Goal: Information Seeking & Learning: Find specific page/section

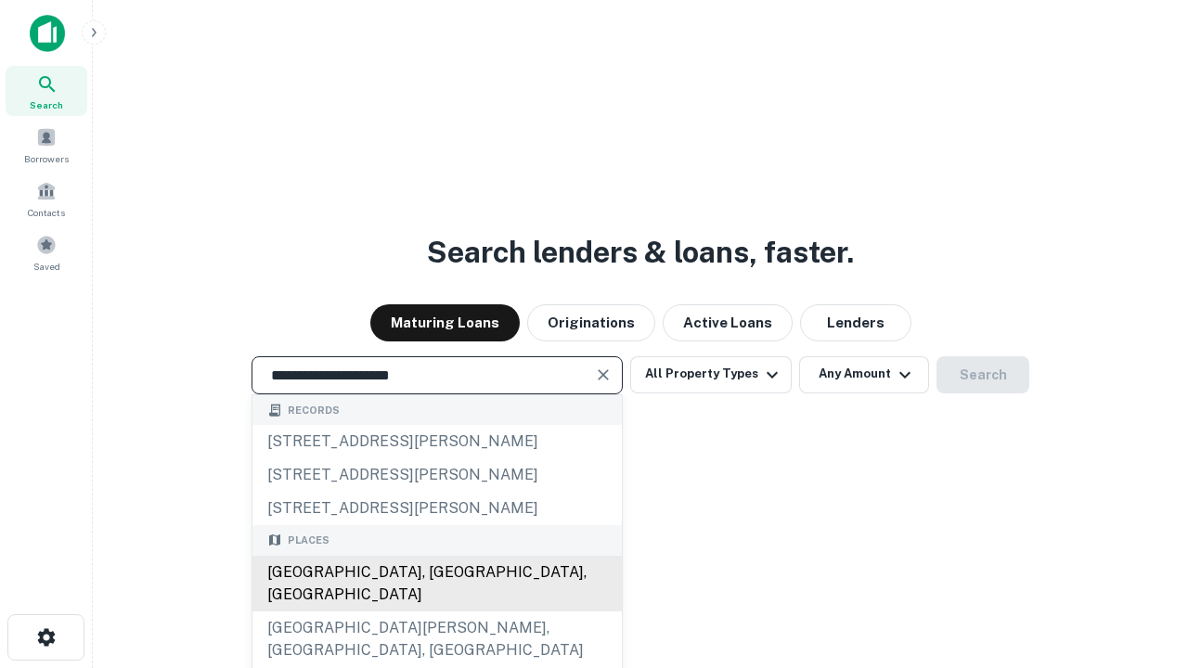
click at [436, 612] on div "[GEOGRAPHIC_DATA], [GEOGRAPHIC_DATA], [GEOGRAPHIC_DATA]" at bounding box center [436, 584] width 369 height 56
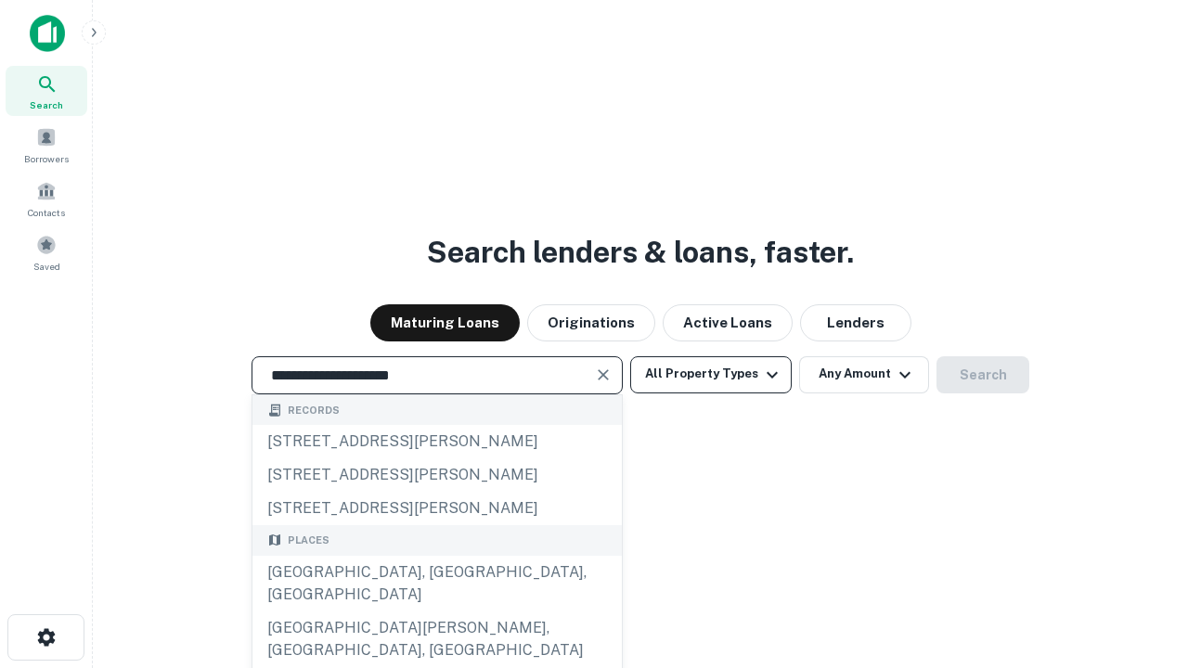
click at [711, 374] on button "All Property Types" at bounding box center [711, 374] width 162 height 37
type input "**********"
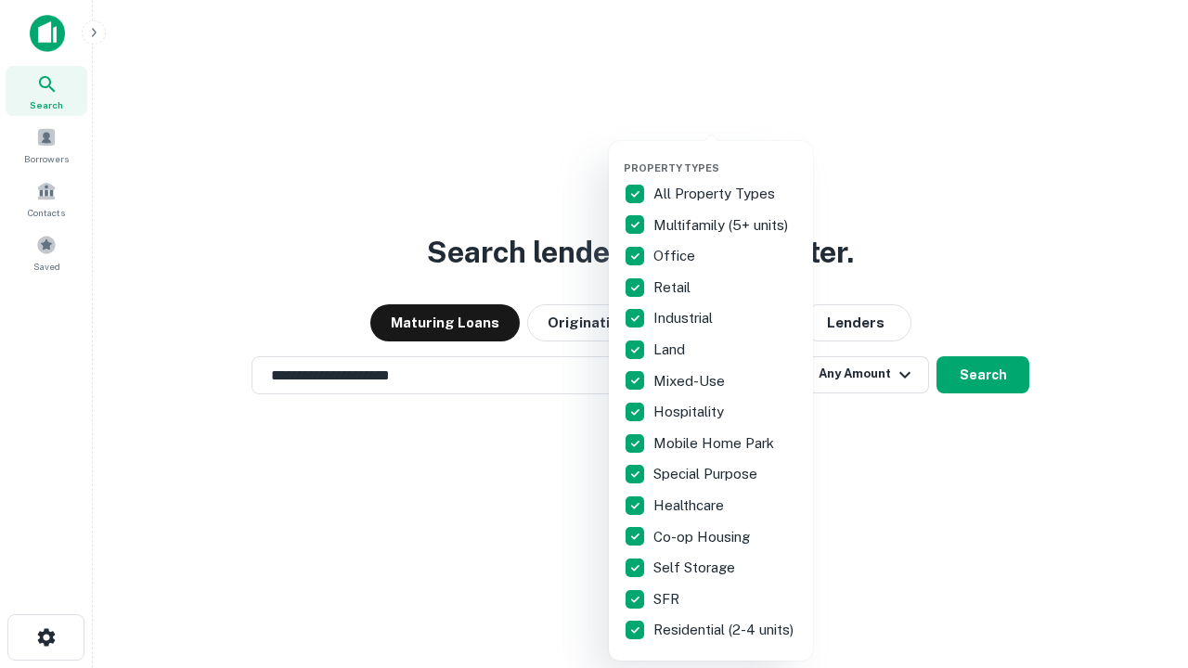
click at [726, 156] on button "button" at bounding box center [726, 156] width 204 height 1
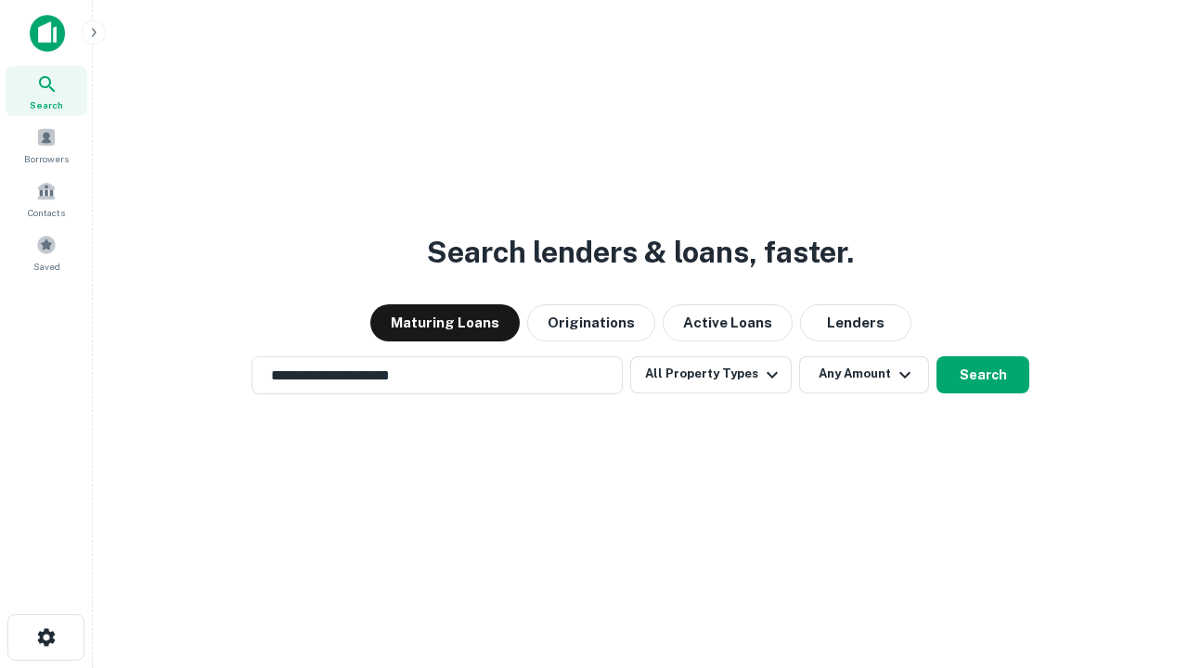
scroll to position [11, 224]
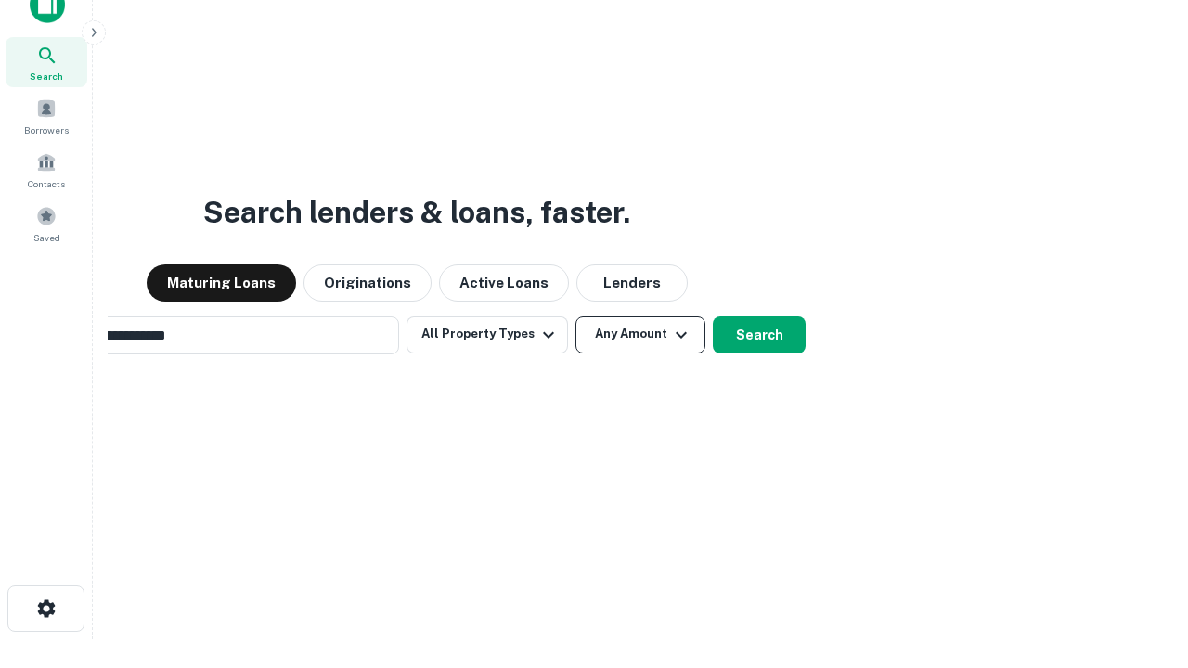
click at [576, 317] on button "Any Amount" at bounding box center [641, 335] width 130 height 37
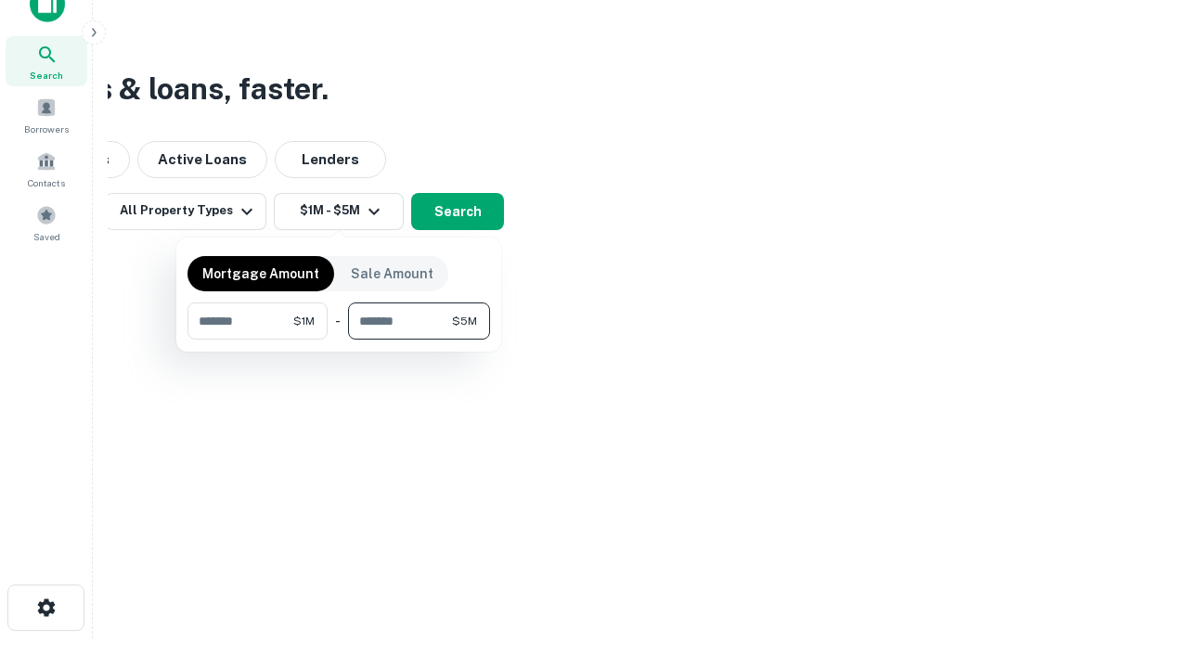
type input "*******"
click at [339, 340] on button "button" at bounding box center [339, 340] width 303 height 1
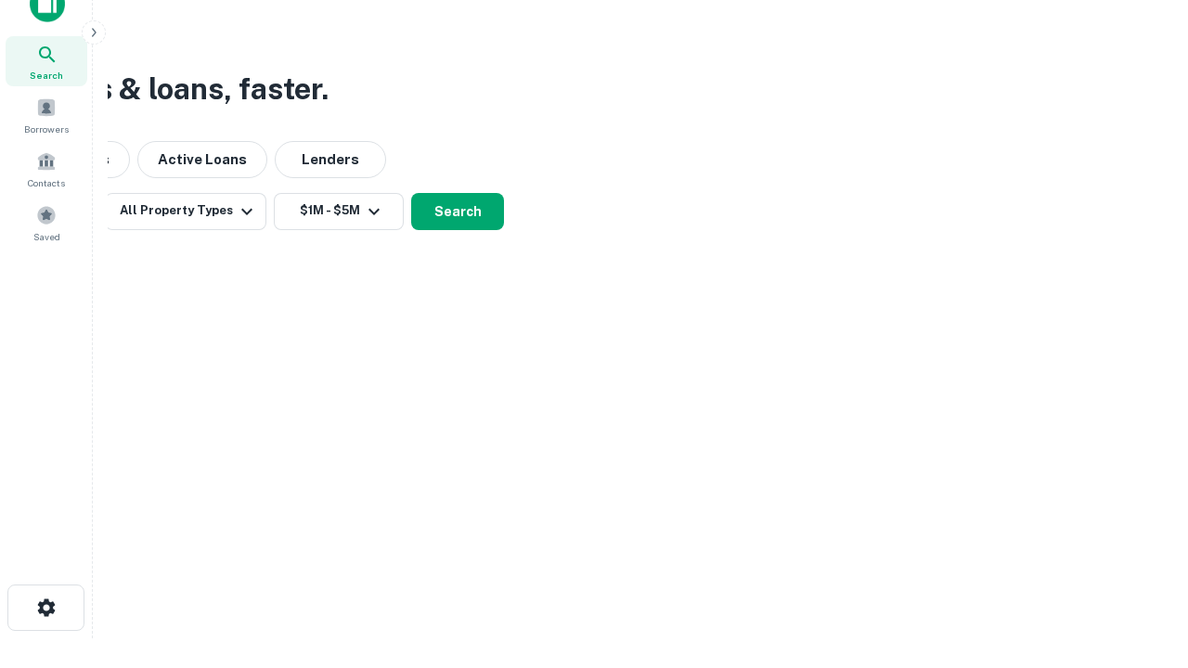
scroll to position [29, 0]
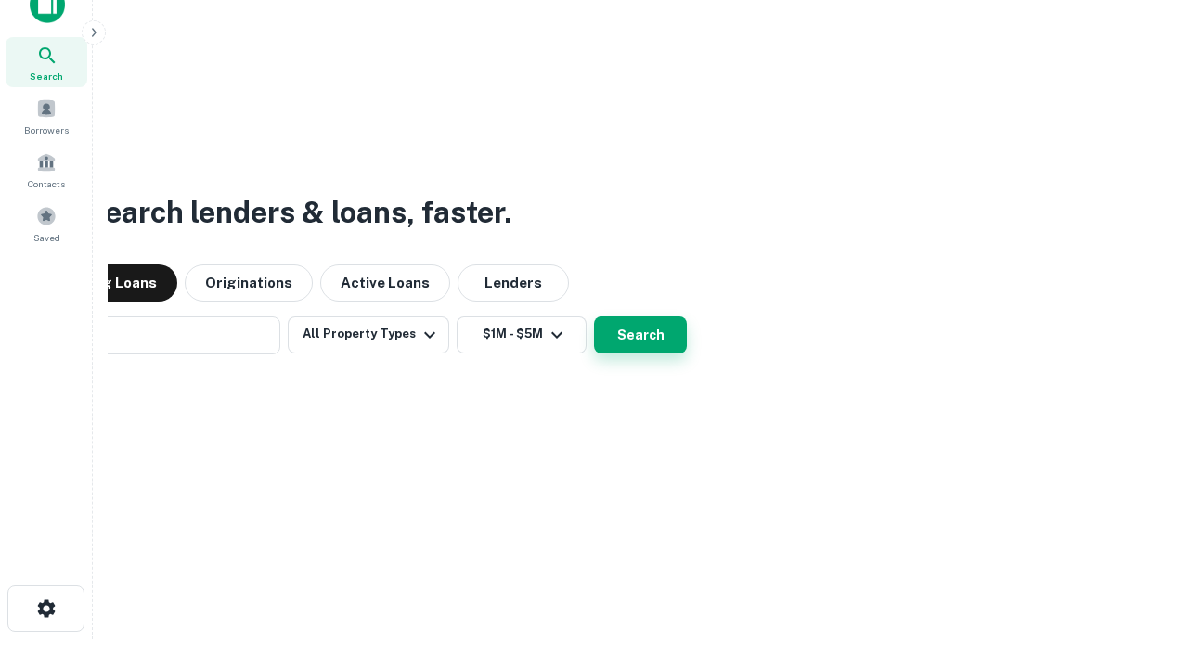
click at [594, 317] on button "Search" at bounding box center [640, 335] width 93 height 37
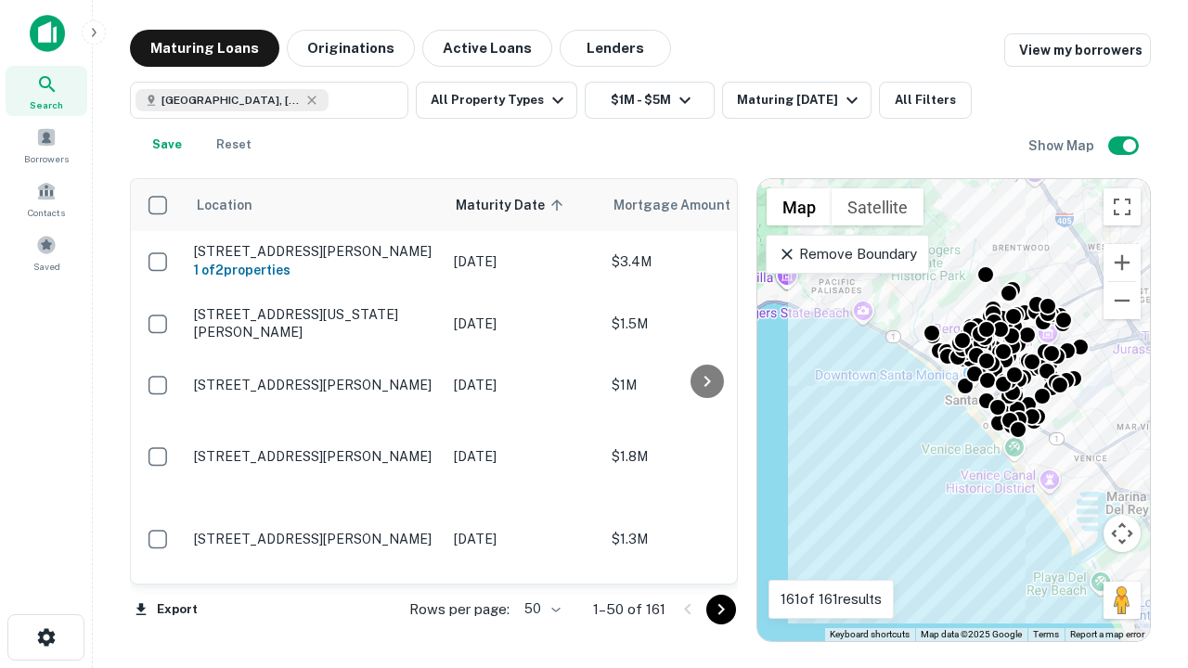
click at [539, 609] on body "Search Borrowers Contacts Saved Maturing Loans Originations Active Loans Lender…" at bounding box center [594, 334] width 1188 height 668
click at [540, 563] on li "25" at bounding box center [540, 562] width 54 height 33
